Goal: Find contact information: Find contact information

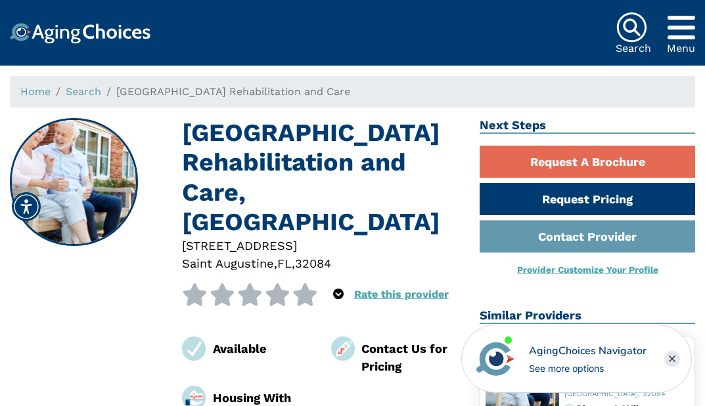
drag, startPoint x: 185, startPoint y: 133, endPoint x: 315, endPoint y: 196, distance: 144.2
click at [338, 225] on h1 "San Marco Terrace Rehabilitation and Care, Saint Augustine FL" at bounding box center [321, 177] width 278 height 119
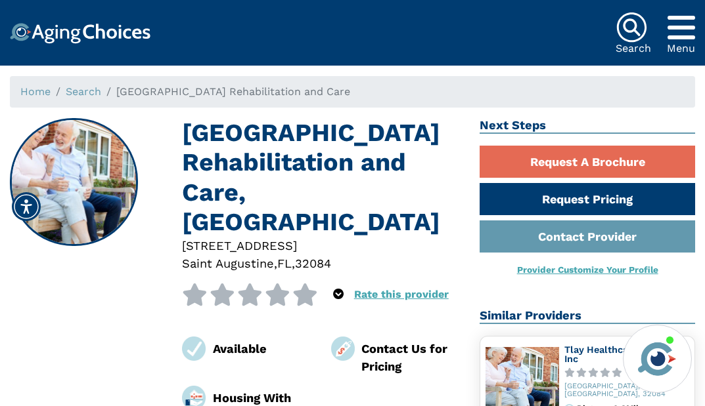
copy h1 "San Marco Terrace Rehabilitation and Care, Saint Augustine FL"
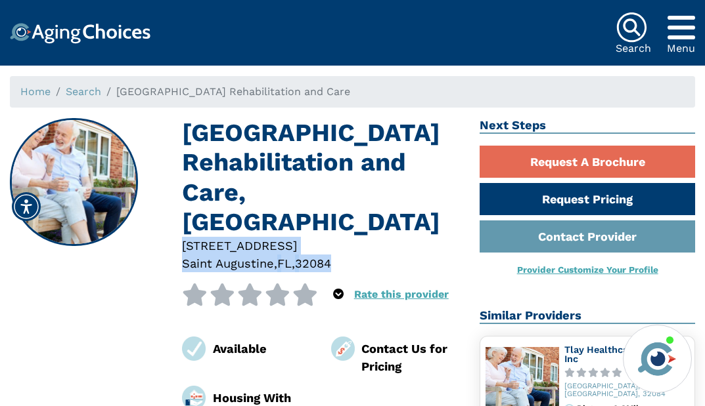
drag, startPoint x: 342, startPoint y: 263, endPoint x: 186, endPoint y: 244, distance: 157.4
click at [185, 244] on div "189 San Marco Avenue Saint Augustine , FL , 32084" at bounding box center [321, 255] width 298 height 36
click at [345, 255] on div at bounding box center [321, 264] width 278 height 18
drag, startPoint x: 340, startPoint y: 261, endPoint x: 183, endPoint y: 243, distance: 158.0
click at [183, 243] on div "189 San Marco Avenue Saint Augustine , FL , 32084" at bounding box center [321, 255] width 298 height 36
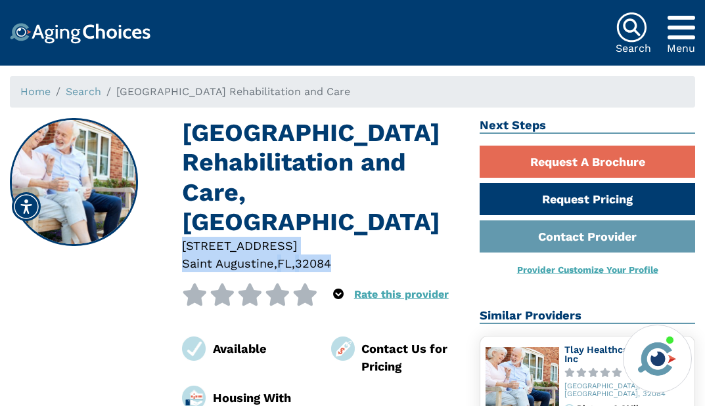
copy div "189 San Marco Avenue Saint Augustine , FL , 32084"
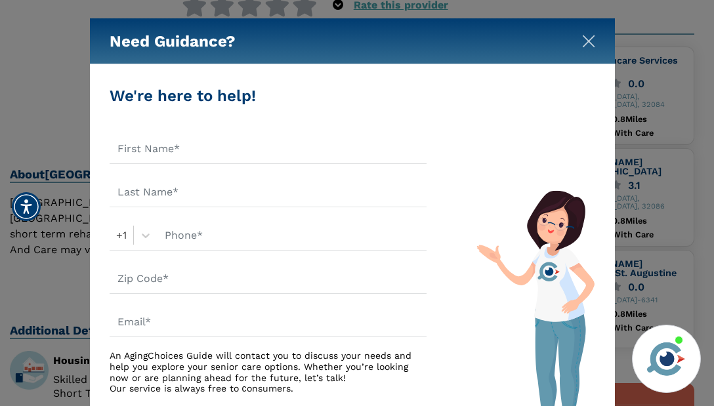
click at [594, 41] on img "Close" at bounding box center [588, 41] width 13 height 13
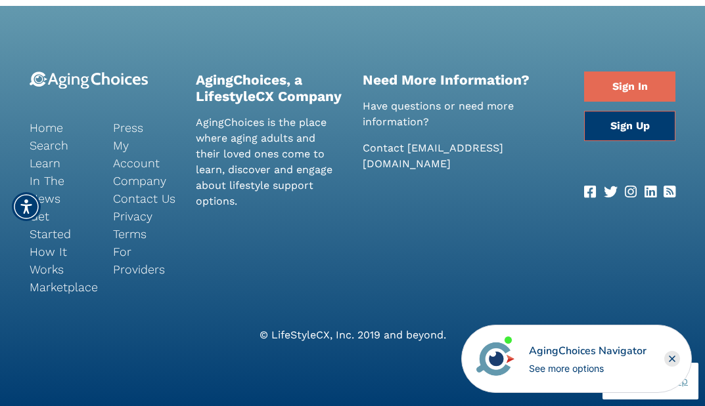
scroll to position [1168, 0]
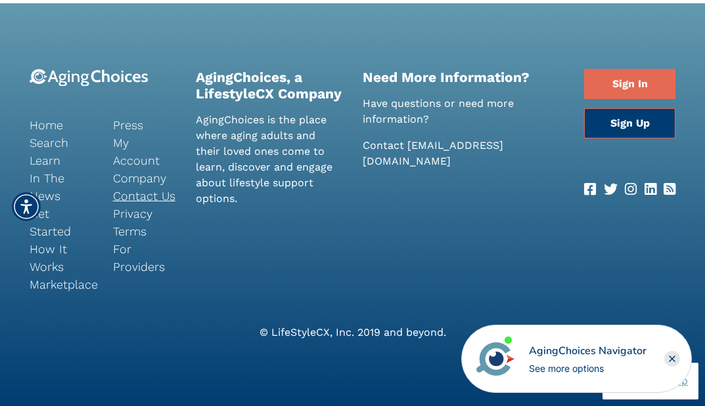
click at [162, 196] on link "Contact Us" at bounding box center [145, 196] width 64 height 18
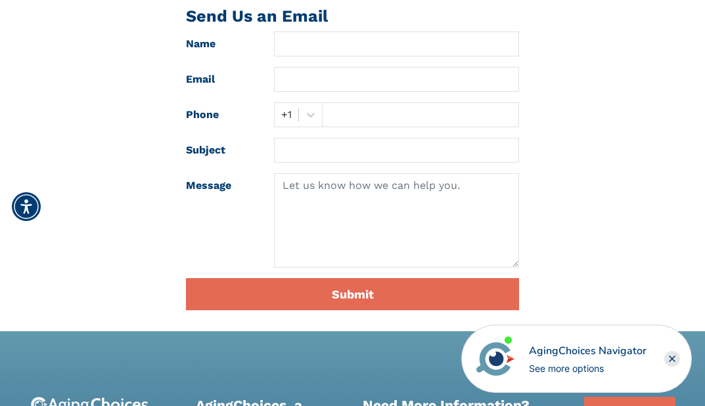
scroll to position [27, 0]
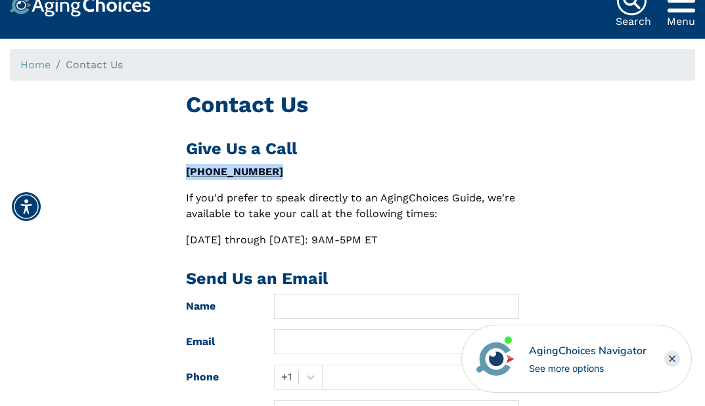
drag, startPoint x: 273, startPoint y: 169, endPoint x: 188, endPoint y: 172, distance: 84.8
click at [171, 172] on div "Contact Us Give Us a Call [PHONE_NUMBER] If you'd prefer to speak directly to a…" at bounding box center [352, 337] width 705 height 493
copy link "[PHONE_NUMBER]"
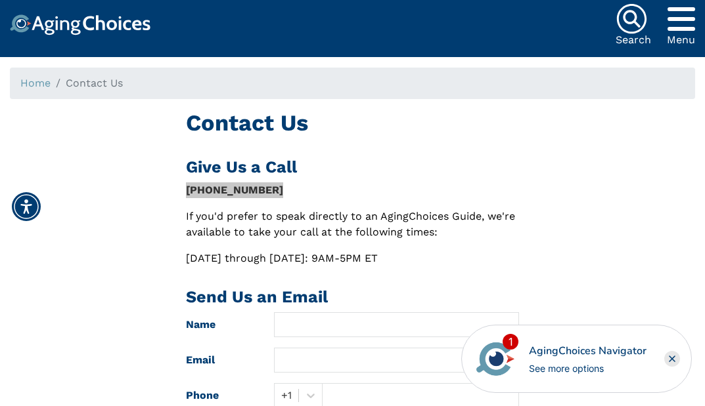
scroll to position [0, 0]
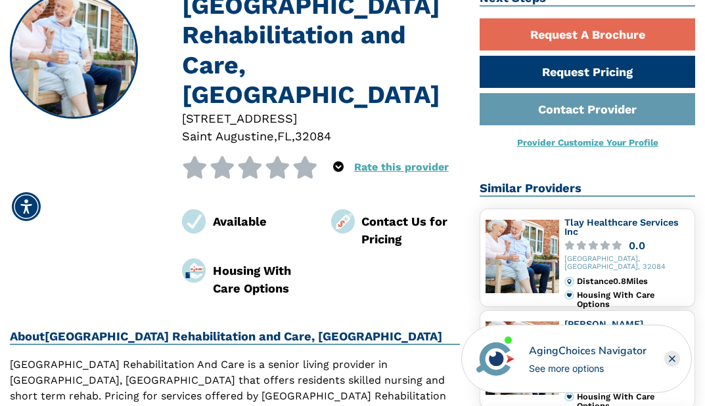
scroll to position [131, 0]
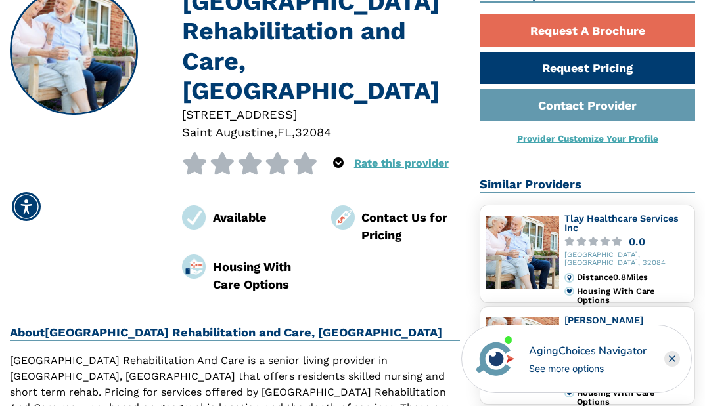
click at [673, 358] on icon "Close" at bounding box center [671, 359] width 5 height 5
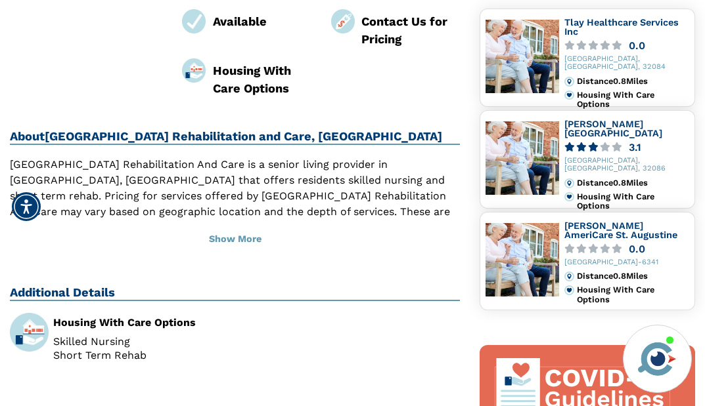
scroll to position [328, 0]
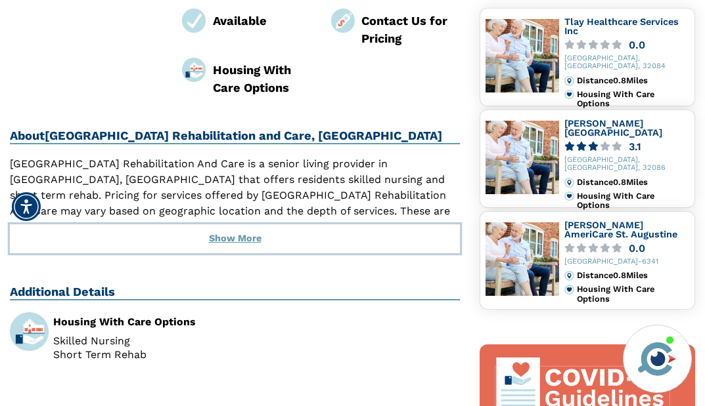
click at [228, 238] on button "Show More" at bounding box center [235, 239] width 450 height 29
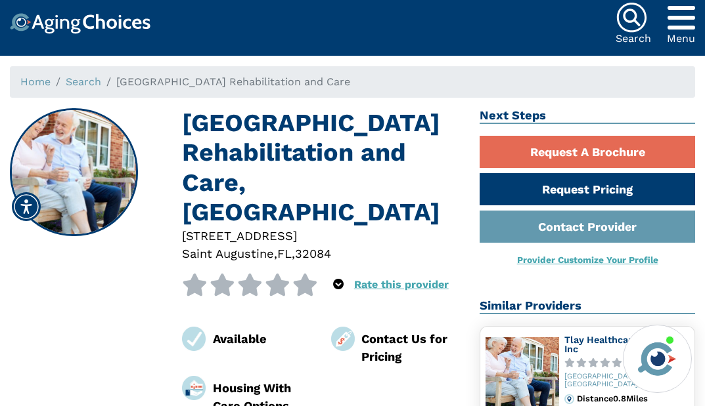
scroll to position [0, 0]
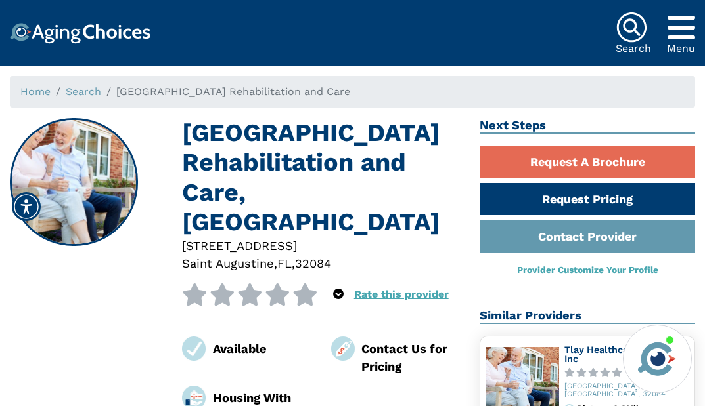
click at [688, 39] on icon "Popover trigger" at bounding box center [681, 28] width 28 height 32
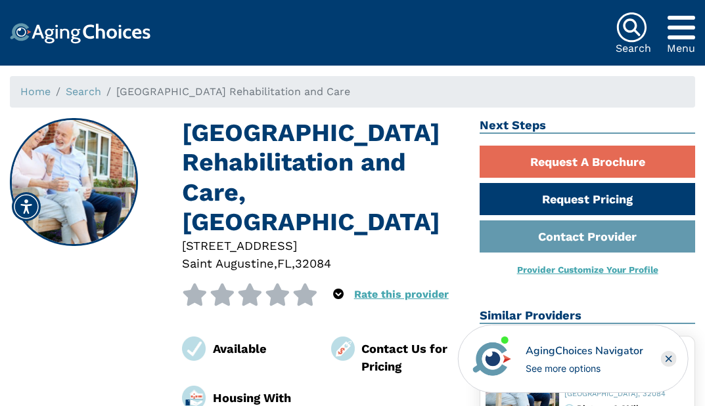
click at [417, 43] on div "Sign In Sign Up Get Started Why AgingChoices How it Works Learn For Providers M…" at bounding box center [352, 33] width 685 height 66
